Goal: Book appointment/travel/reservation

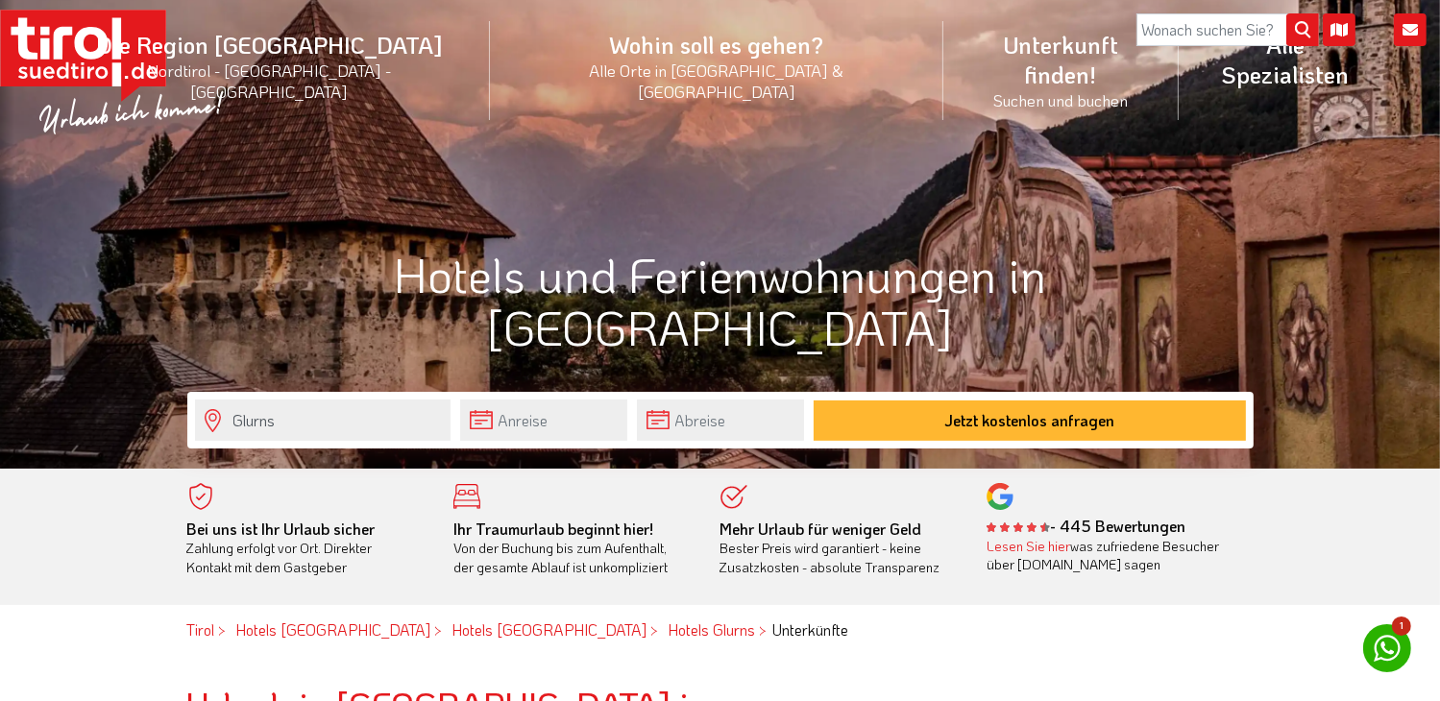
scroll to position [100, 0]
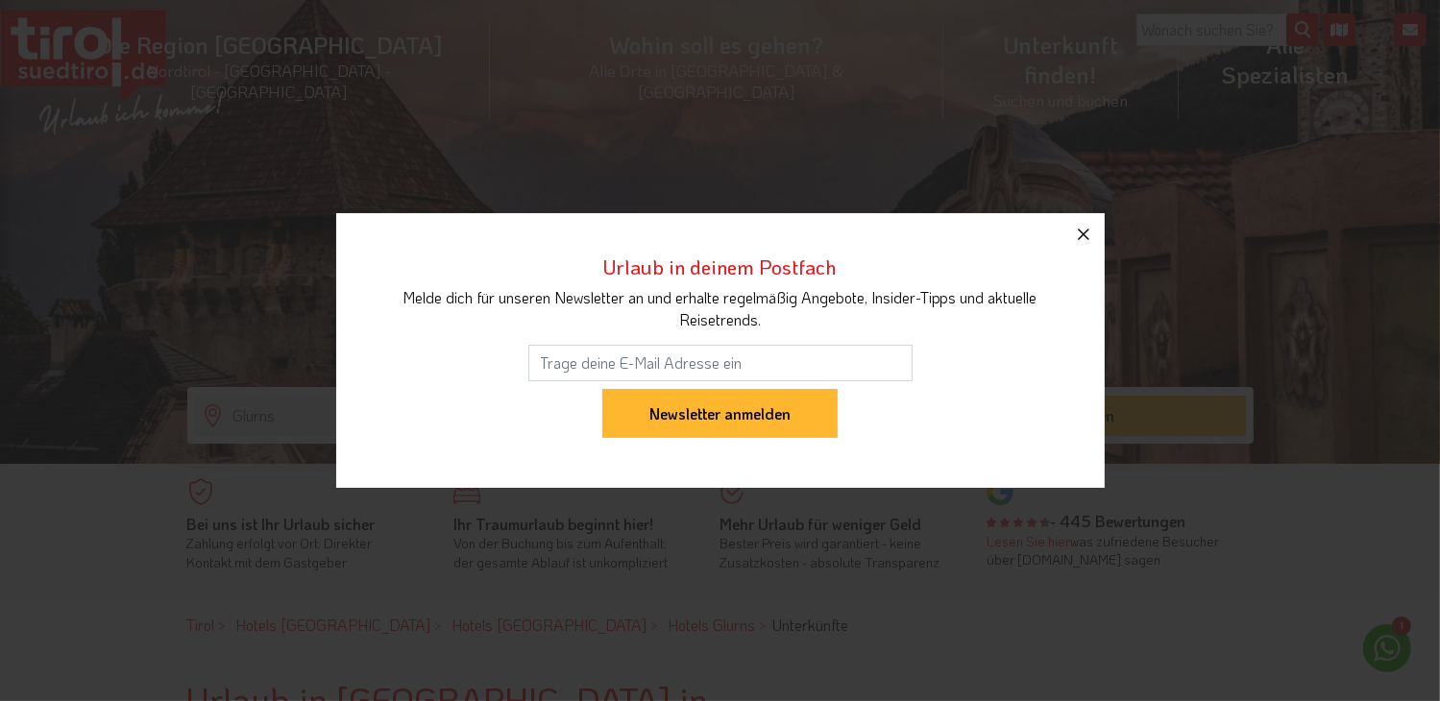
click at [1085, 238] on icon "button" at bounding box center [1083, 234] width 23 height 23
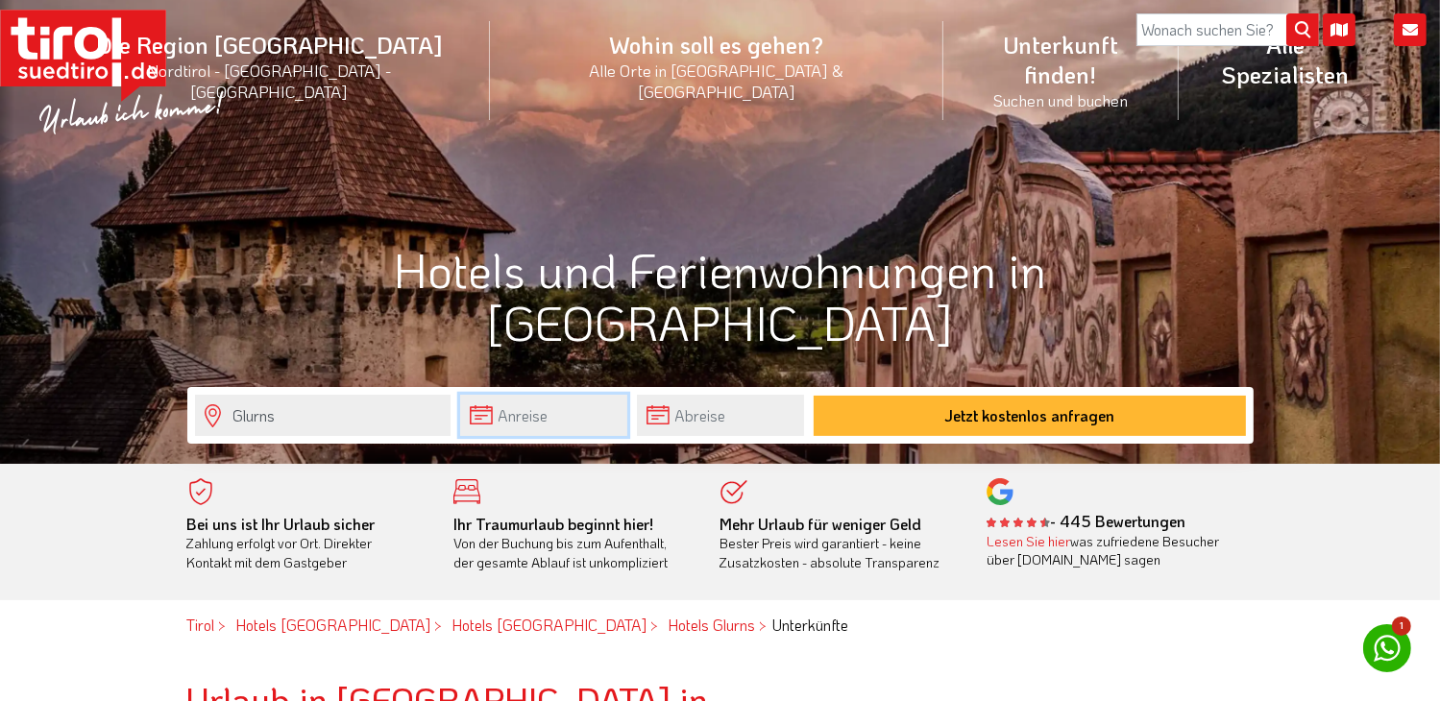
click at [552, 422] on body "Die Region [GEOGRAPHIC_DATA] [GEOGRAPHIC_DATA] - [GEOGRAPHIC_DATA] - [GEOGRAPHI…" at bounding box center [720, 250] width 1440 height 701
click at [555, 424] on input "text" at bounding box center [543, 415] width 167 height 41
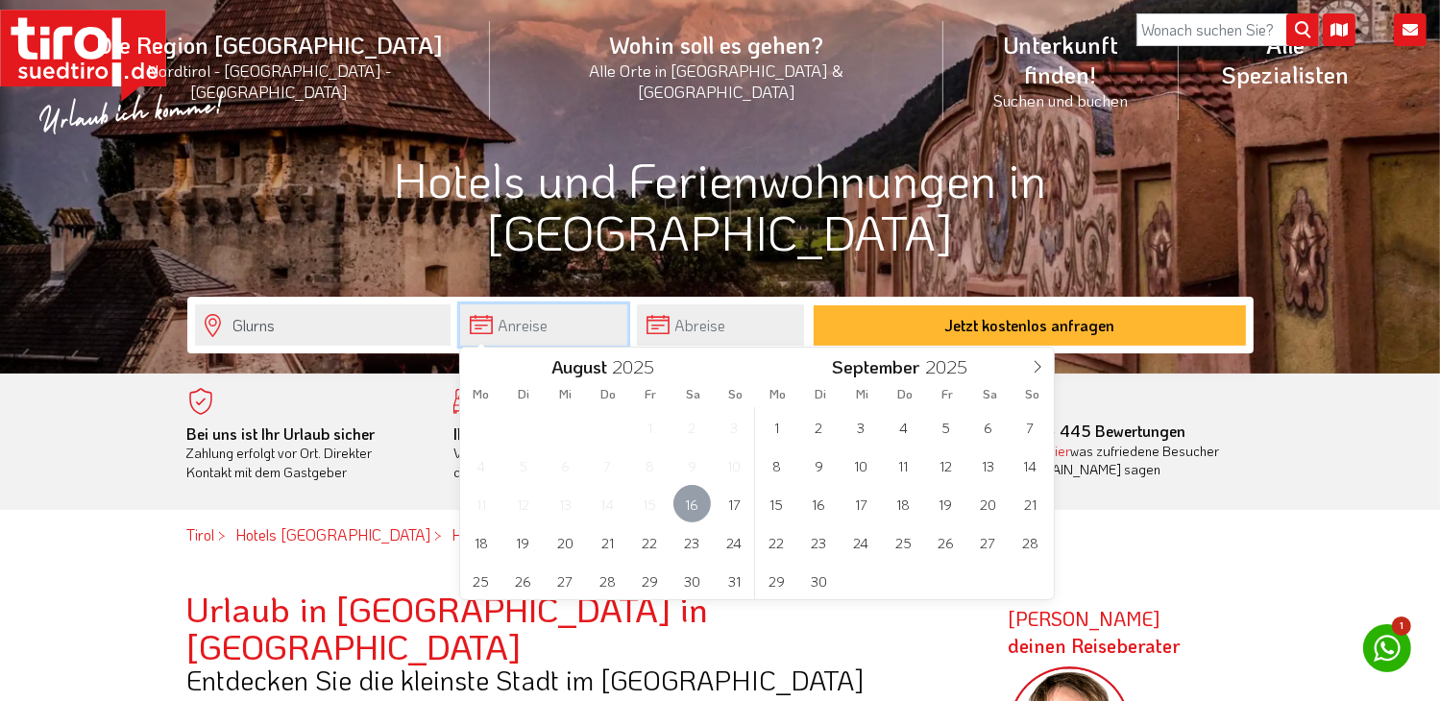
scroll to position [192, 0]
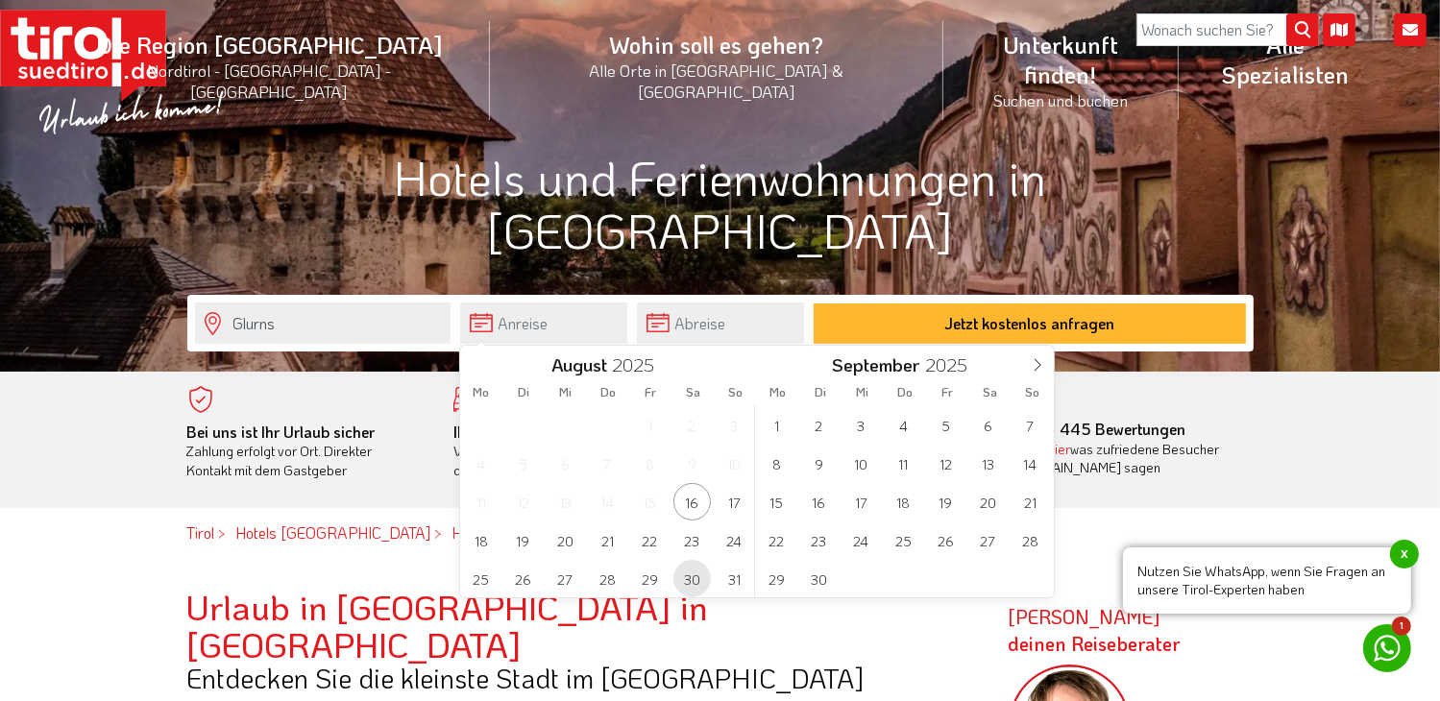
click at [694, 583] on span "30" at bounding box center [691, 578] width 37 height 37
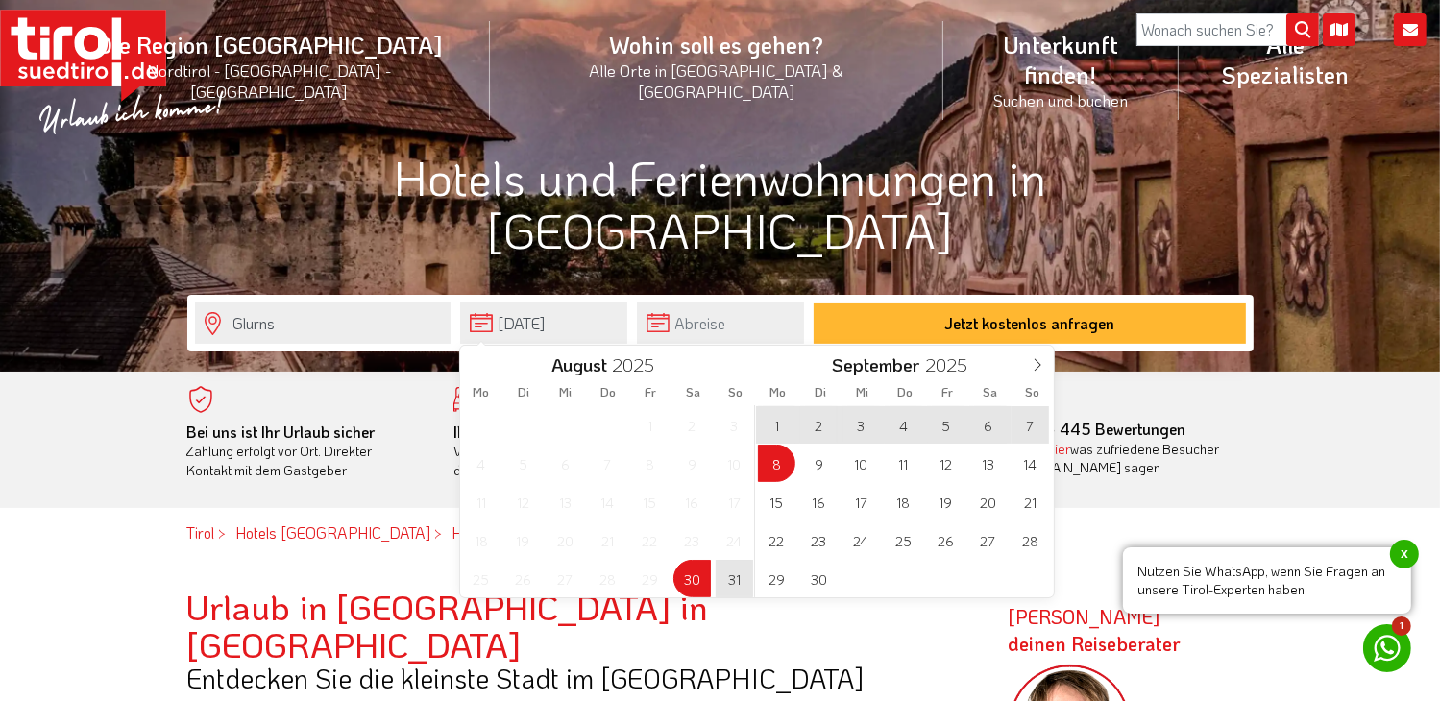
click at [782, 464] on span "8" at bounding box center [776, 463] width 37 height 37
type input "[DATE]"
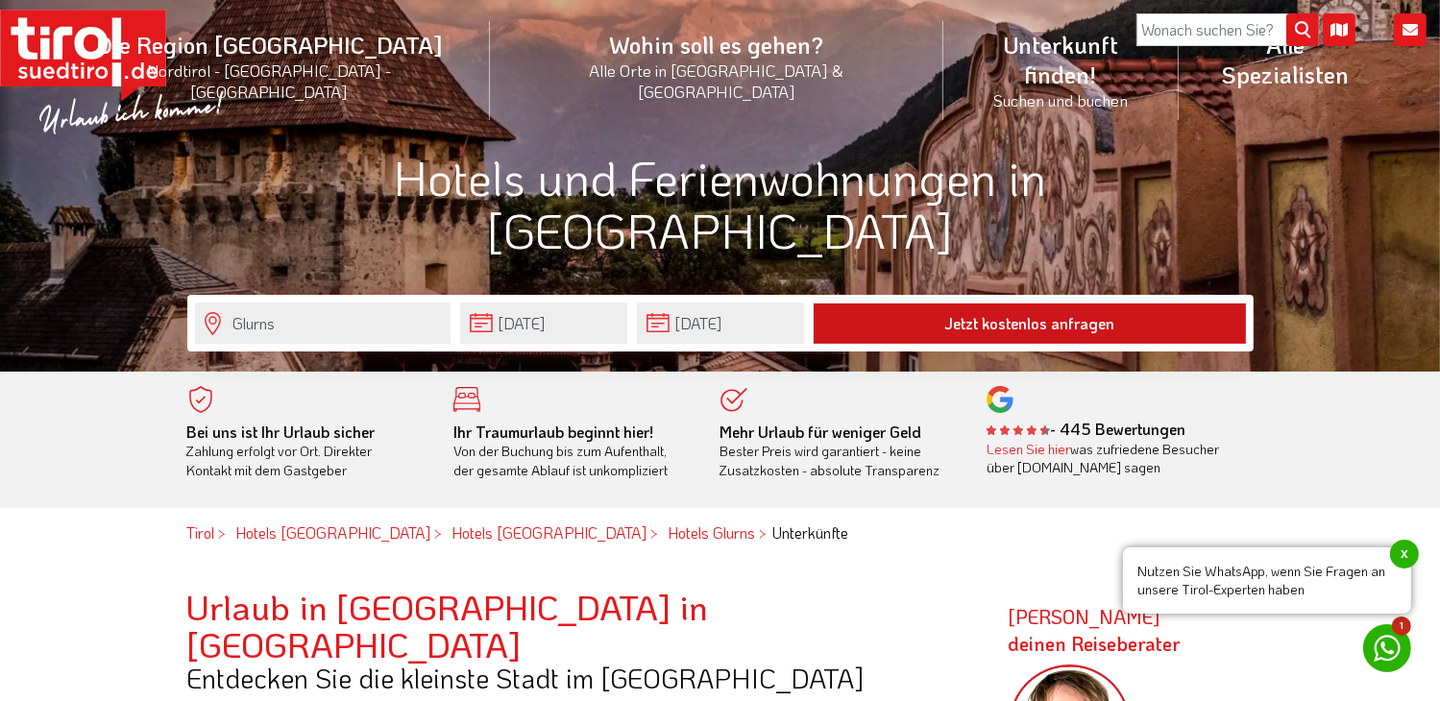
click at [1049, 324] on button "Jetzt kostenlos anfragen" at bounding box center [1029, 323] width 432 height 40
